Goal: Communication & Community: Answer question/provide support

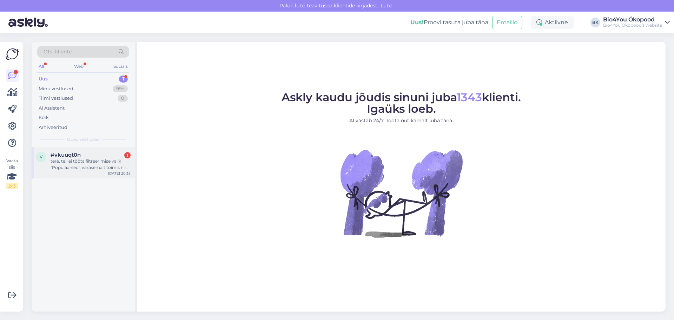
click at [112, 163] on div "tere, teil ei tööta filtreerimise valik "Populaarsed", varasemalt toimis nii le…" at bounding box center [91, 164] width 80 height 13
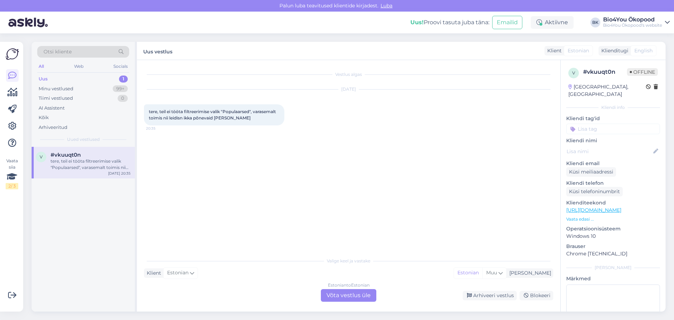
click at [348, 299] on div "Estonian to Estonian Võta vestlus üle" at bounding box center [348, 295] width 55 height 13
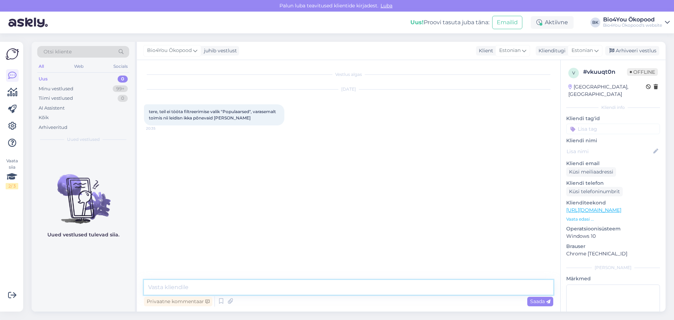
click at [252, 285] on textarea at bounding box center [349, 287] width 410 height 15
type textarea "Tere! Täname tagasiside eest ja edastame info arendus inimesele."
click at [539, 302] on span "Saada" at bounding box center [540, 301] width 20 height 6
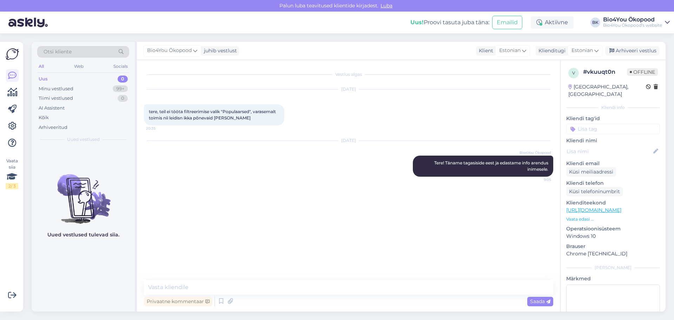
click at [269, 203] on div "Vestlus algas [DATE] tere, teil ei tööta filtreerimise valik "Populaarsed", var…" at bounding box center [352, 170] width 416 height 207
click at [592, 234] on div "v # vkuuqt0n Offline [GEOGRAPHIC_DATA], [GEOGRAPHIC_DATA] Kliendi info Kliendi …" at bounding box center [613, 209] width 105 height 298
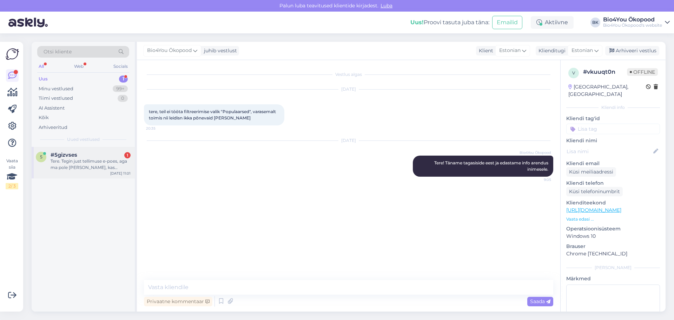
click at [72, 159] on div "Tere. Tegin just tellimuse e-poes, aga ma pole [PERSON_NAME], kas tellimus ikka…" at bounding box center [91, 164] width 80 height 13
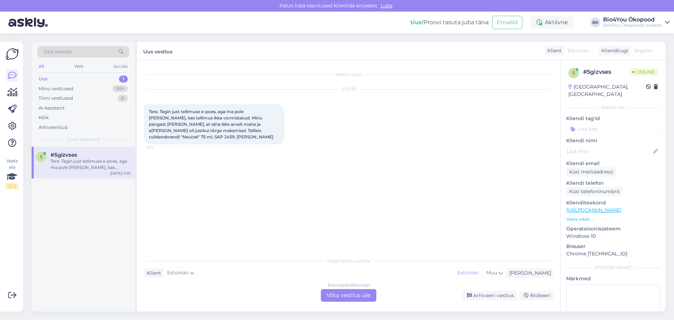
click at [360, 295] on div "Estonian to Estonian Võta vestlus üle" at bounding box center [348, 295] width 55 height 13
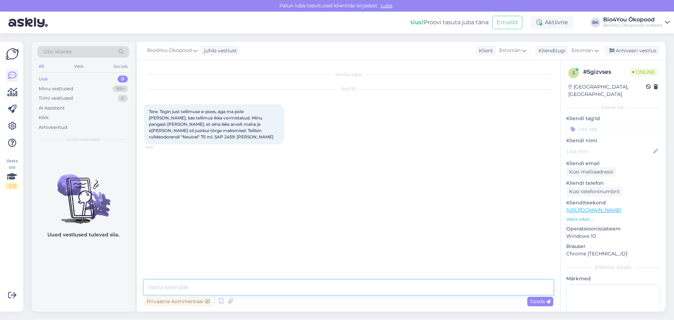
click at [268, 282] on textarea at bounding box center [349, 287] width 410 height 15
type textarea "Tere!"
type textarea "Jah, oleme [PERSON_NAME] tellimuse ilusasti kätte saanud."
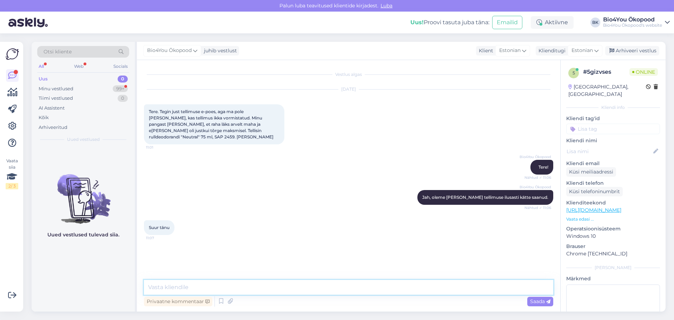
click at [190, 291] on textarea at bounding box center [349, 287] width 410 height 15
type textarea "Ilusat päeva jätku!"
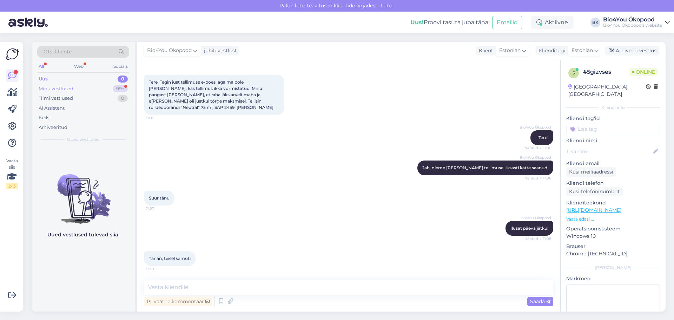
click at [67, 89] on div "Minu vestlused" at bounding box center [56, 88] width 35 height 7
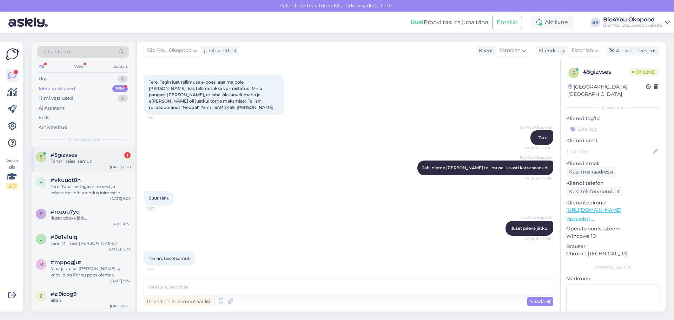
click at [84, 156] on div "#5gizvses 1" at bounding box center [91, 155] width 80 height 6
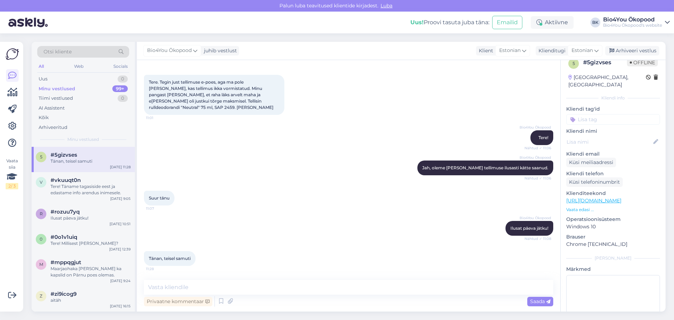
scroll to position [0, 0]
